Goal: Communication & Community: Answer question/provide support

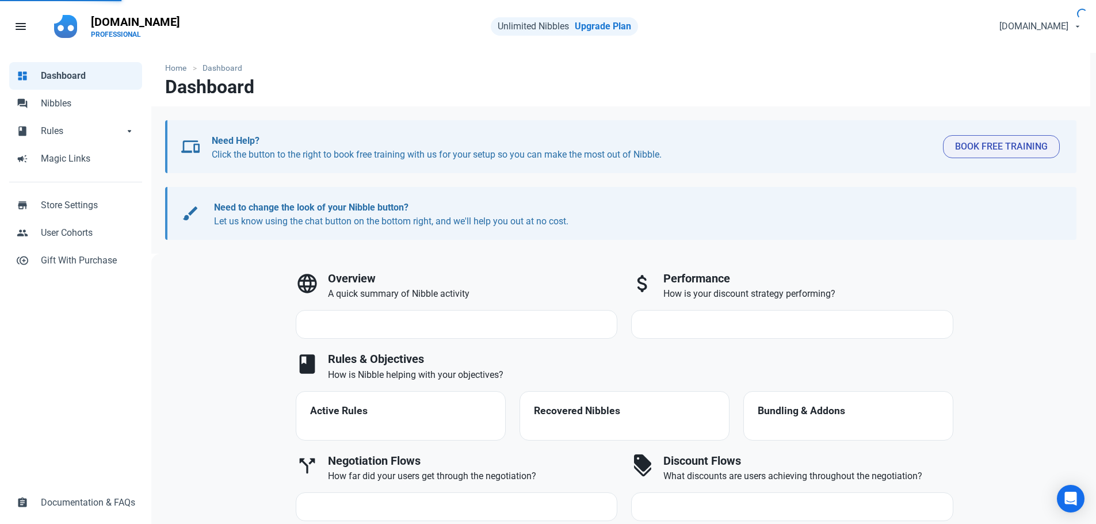
select select "7d"
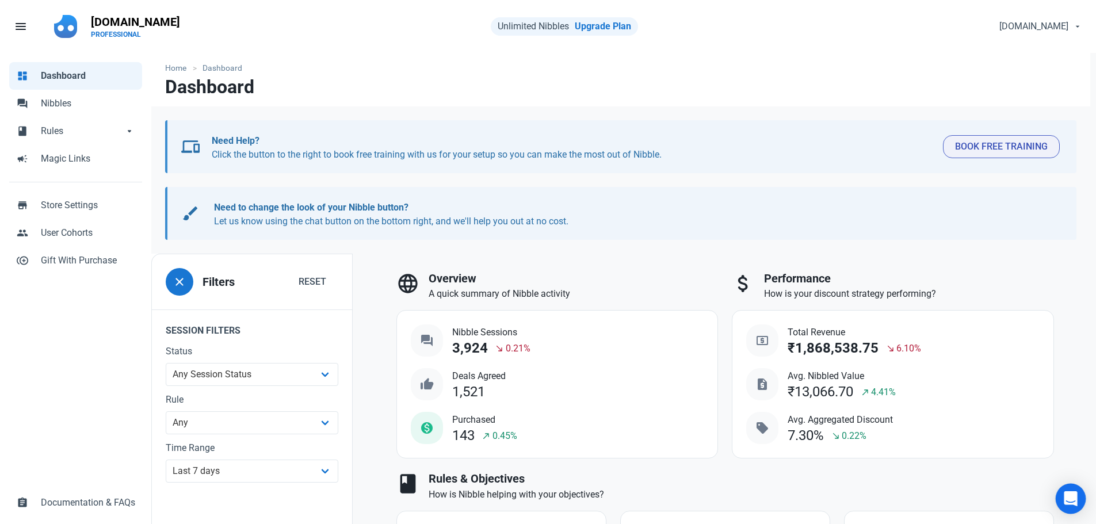
click at [1070, 499] on icon "Open Intercom Messenger" at bounding box center [1069, 498] width 13 height 15
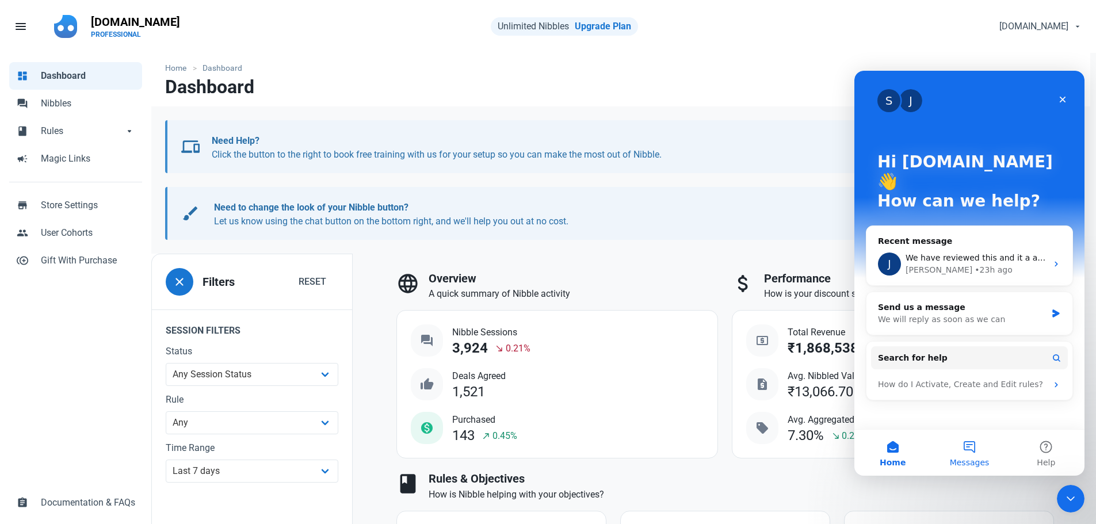
click at [970, 447] on button "Messages" at bounding box center [969, 453] width 76 height 46
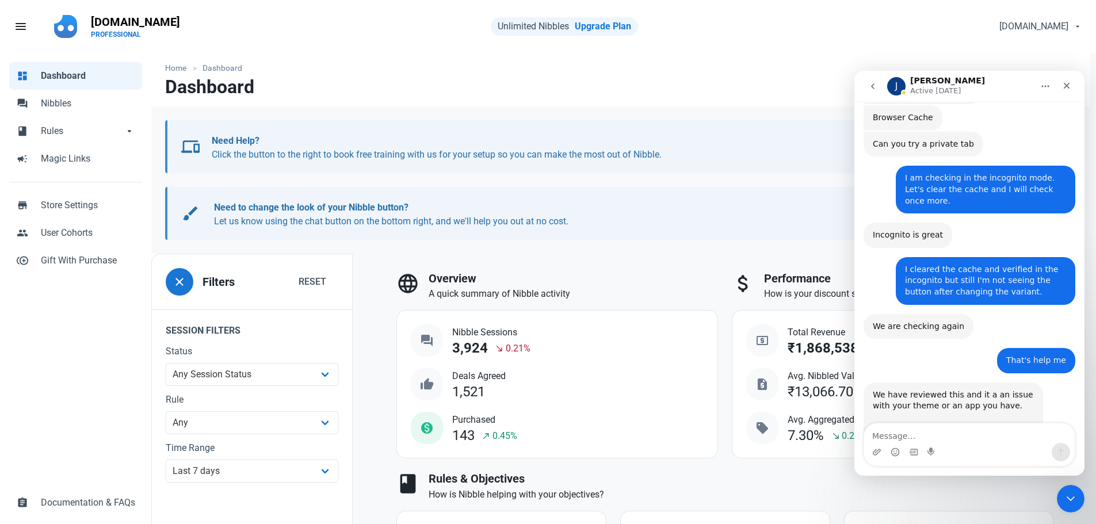
scroll to position [1349, 0]
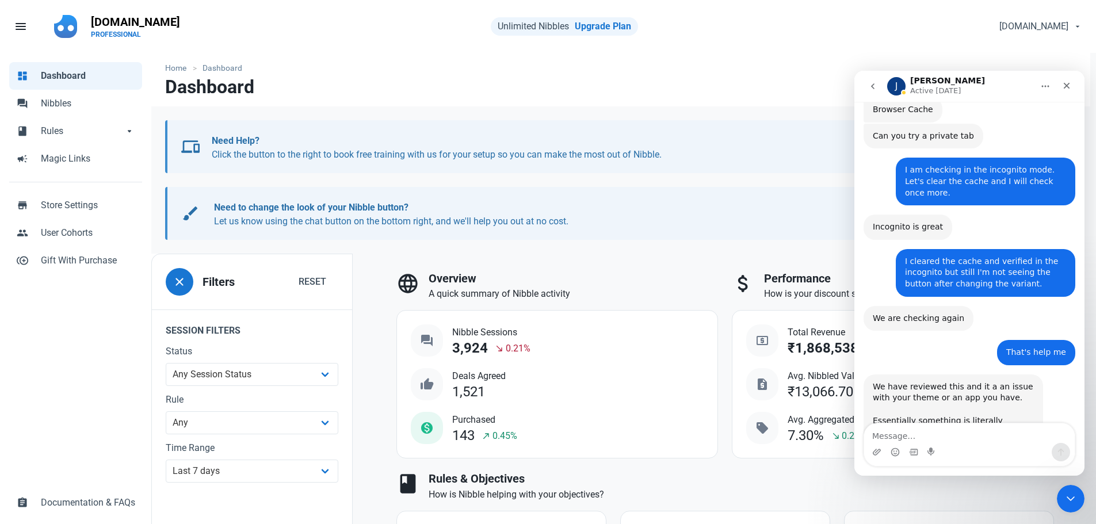
click at [965, 430] on textarea "Message…" at bounding box center [969, 433] width 211 height 20
click at [965, 426] on textarea "Message…" at bounding box center [969, 433] width 211 height 20
click at [939, 437] on textarea "can you delay" at bounding box center [969, 433] width 211 height 20
click at [919, 439] on textarea "can you" at bounding box center [969, 433] width 211 height 20
click at [928, 437] on textarea "can you delay" at bounding box center [969, 433] width 211 height 20
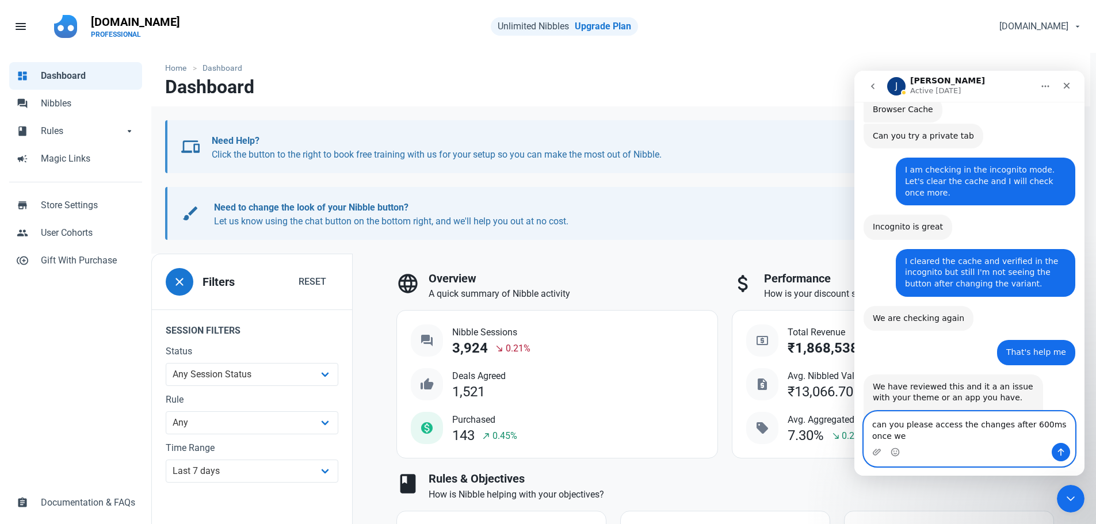
scroll to position [1361, 0]
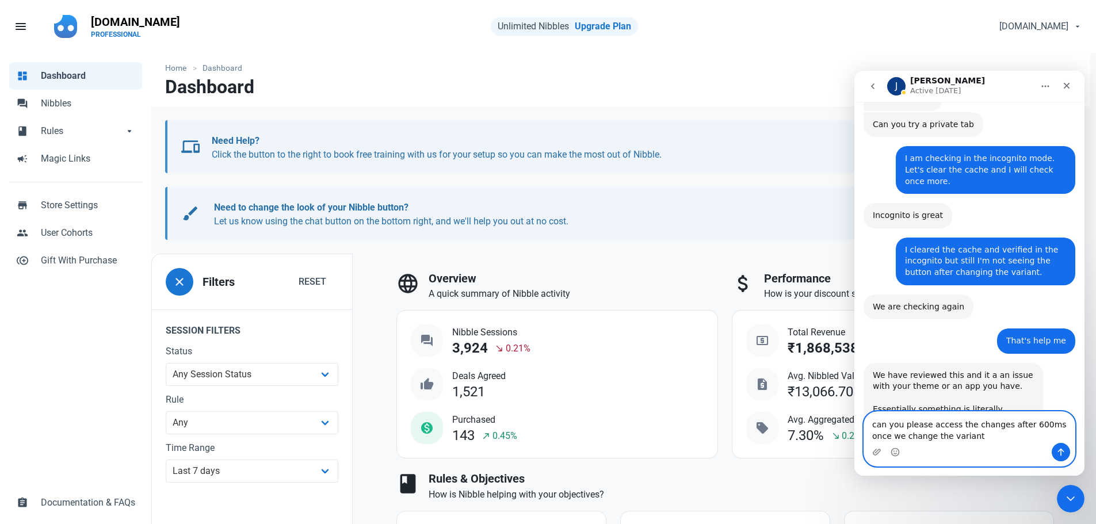
click at [1017, 424] on textarea "can you please access the changes after 600ms once we change the variant" at bounding box center [969, 427] width 211 height 31
click at [962, 438] on textarea "can you please access the changes after 800ms once we change the variant" at bounding box center [969, 427] width 211 height 31
click at [874, 422] on textarea "can you please access the changes after 800ms once we change the variant. Can" at bounding box center [969, 427] width 211 height 31
click at [990, 438] on textarea "Can you please access the changes after 800ms once we change the variant. Can" at bounding box center [969, 427] width 211 height 31
click at [979, 435] on textarea "Can you please access the changes after 800ms once we change the variant. Can" at bounding box center [969, 427] width 211 height 31
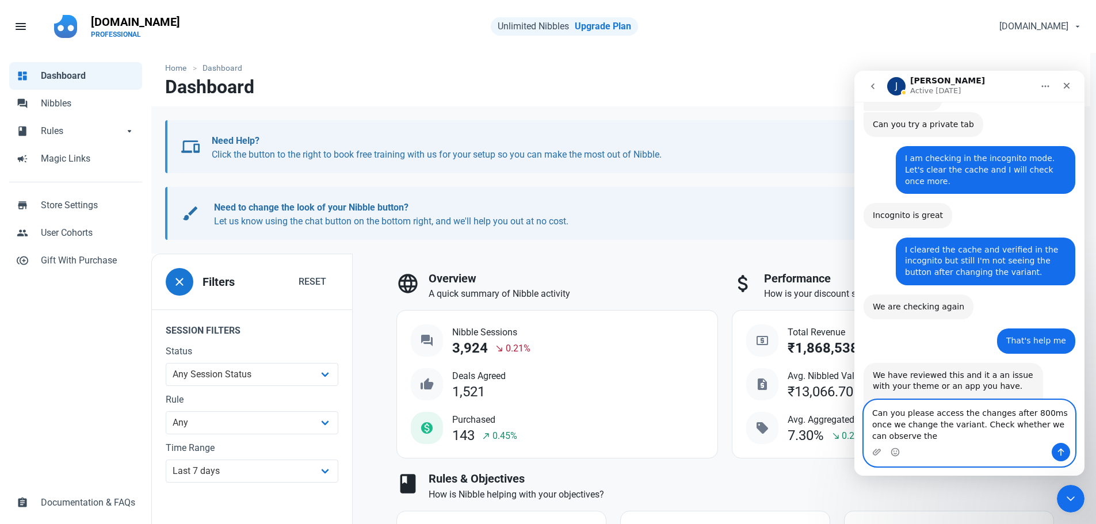
scroll to position [1372, 0]
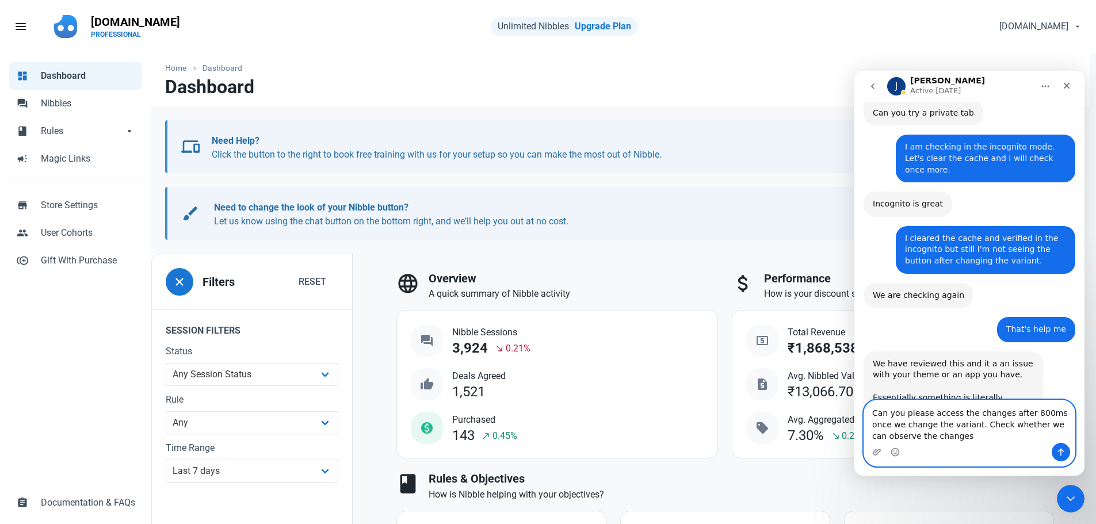
type textarea "Can you please access the changes after 800ms once we change the variant. Check…"
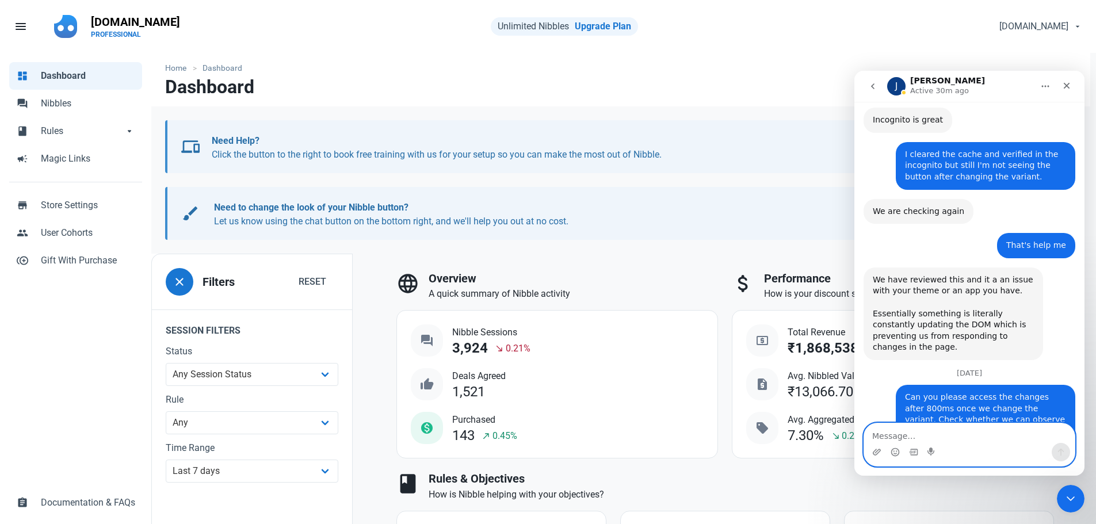
scroll to position [1505, 0]
